Goal: Task Accomplishment & Management: Use online tool/utility

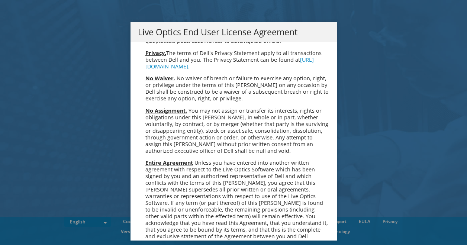
scroll to position [2810, 0]
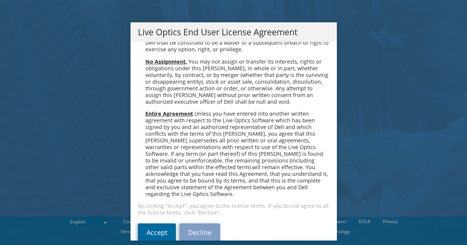
click at [159, 223] on link "Accept" at bounding box center [157, 232] width 38 height 18
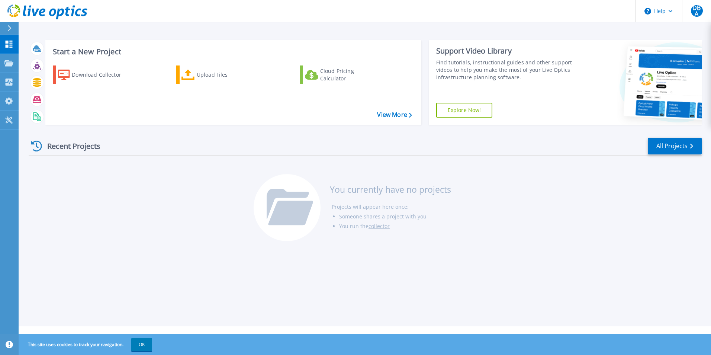
click at [466, 112] on link "Explore Now!" at bounding box center [464, 110] width 56 height 15
